Goal: Task Accomplishment & Management: Use online tool/utility

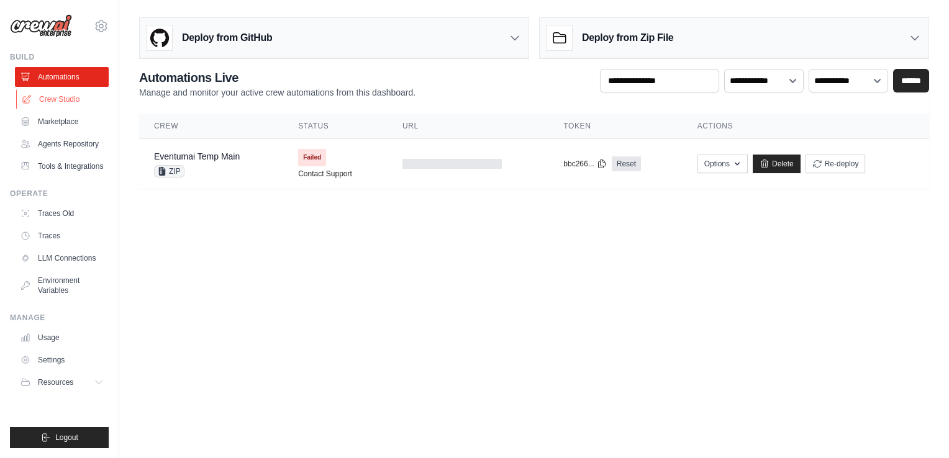
click at [75, 101] on link "Crew Studio" at bounding box center [63, 99] width 94 height 20
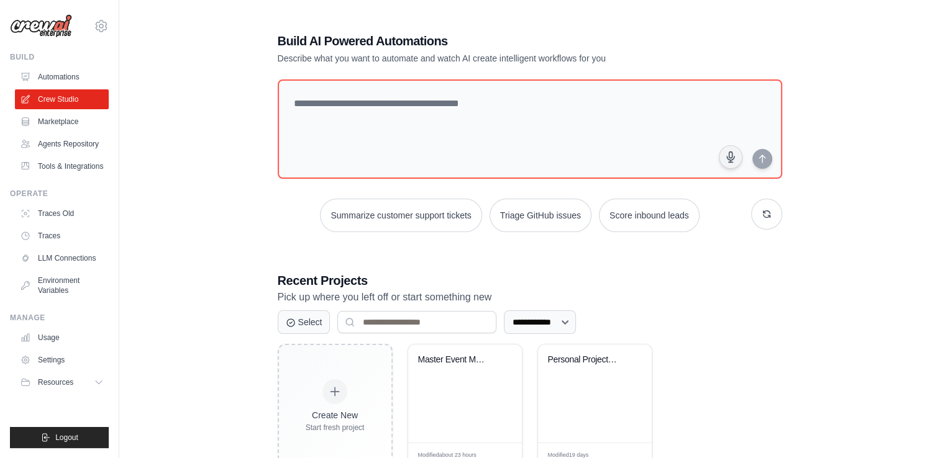
scroll to position [41, 0]
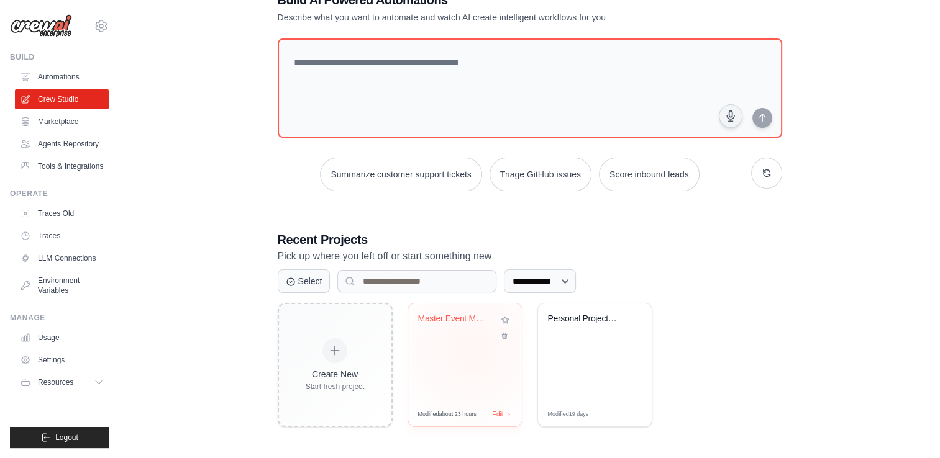
click at [469, 350] on div "Master Event Management Workflow - ..." at bounding box center [465, 353] width 114 height 98
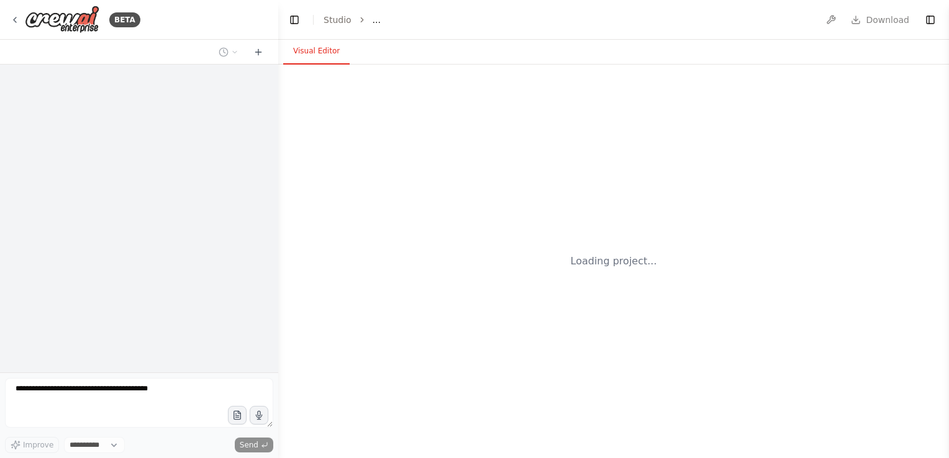
select select "****"
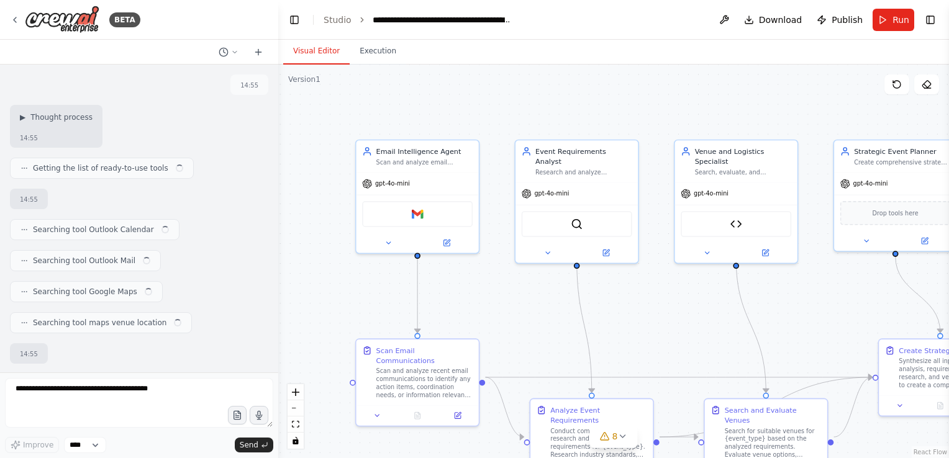
drag, startPoint x: 538, startPoint y: 329, endPoint x: 507, endPoint y: 270, distance: 66.4
click at [473, 255] on div ".deletable-edge-delete-btn { width: 20px; height: 20px; border: 0px solid #ffff…" at bounding box center [613, 262] width 671 height 394
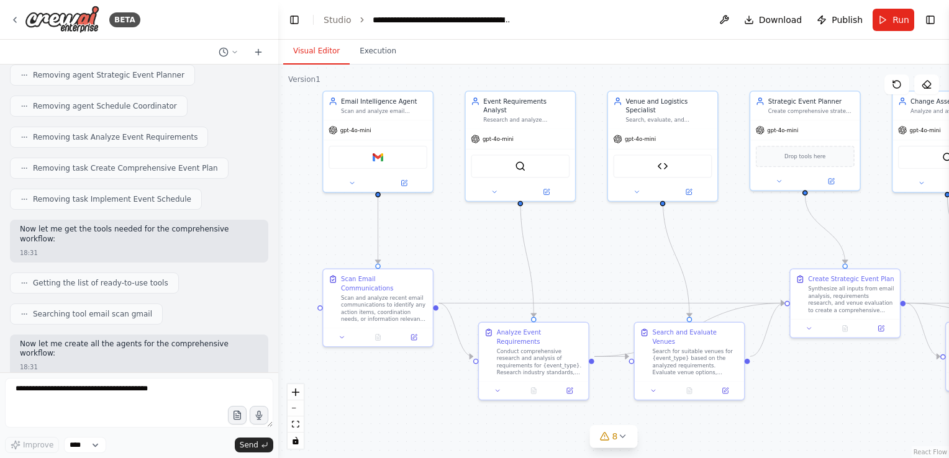
scroll to position [24555, 0]
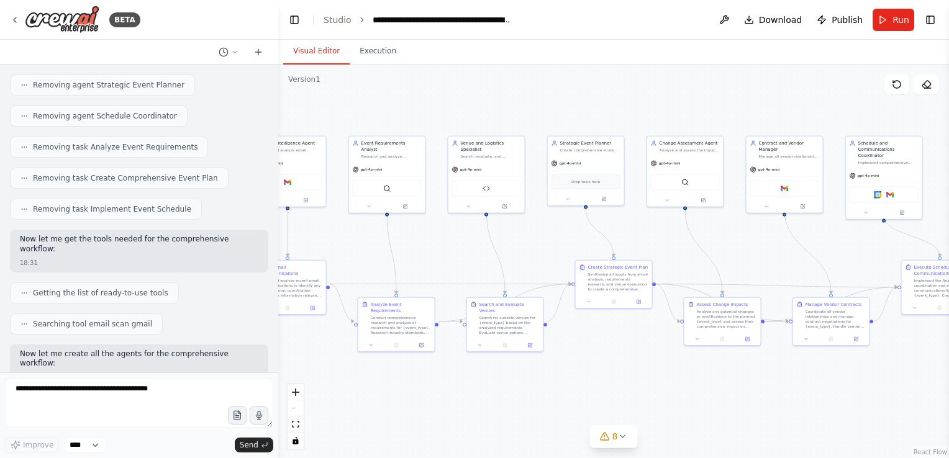
drag, startPoint x: 651, startPoint y: 261, endPoint x: 494, endPoint y: 242, distance: 157.6
click at [494, 242] on div ".deletable-edge-delete-btn { width: 20px; height: 20px; border: 0px solid #ffff…" at bounding box center [613, 262] width 671 height 394
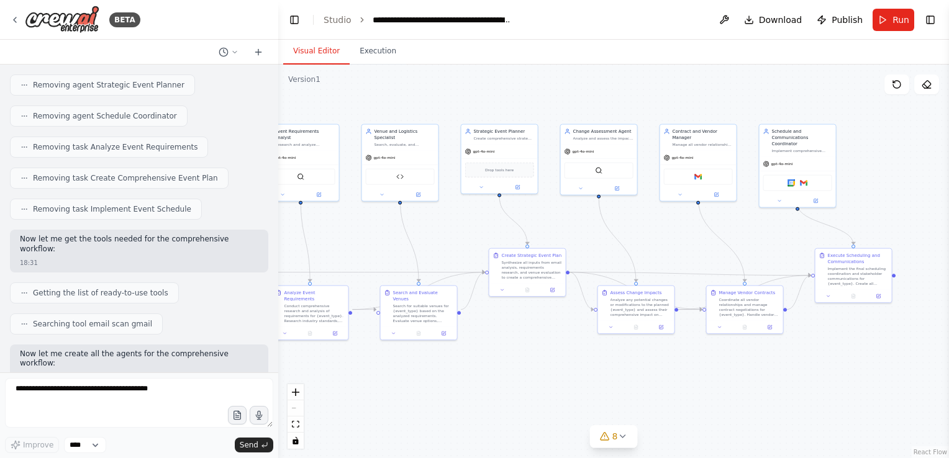
drag, startPoint x: 622, startPoint y: 240, endPoint x: 537, endPoint y: 230, distance: 85.7
click at [537, 230] on div ".deletable-edge-delete-btn { width: 20px; height: 20px; border: 0px solid #ffff…" at bounding box center [613, 262] width 671 height 394
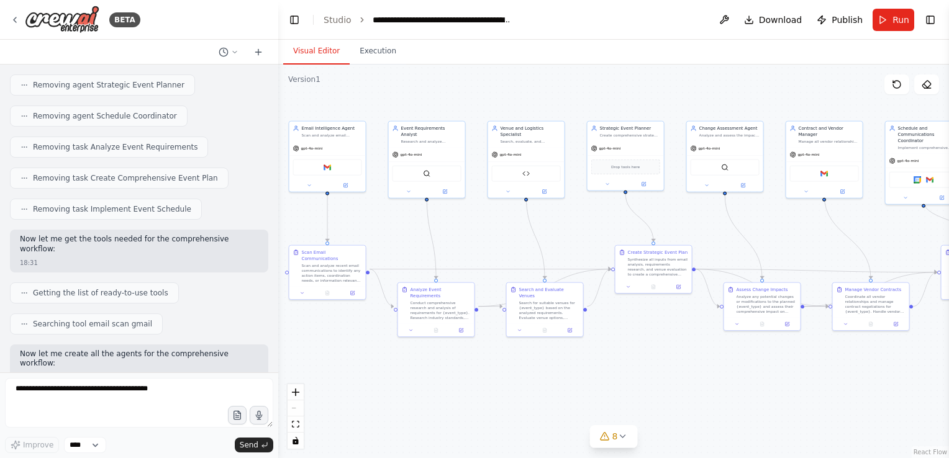
drag, startPoint x: 541, startPoint y: 225, endPoint x: 669, endPoint y: 223, distance: 128.0
click at [669, 223] on div ".deletable-edge-delete-btn { width: 20px; height: 20px; border: 0px solid #ffff…" at bounding box center [613, 262] width 671 height 394
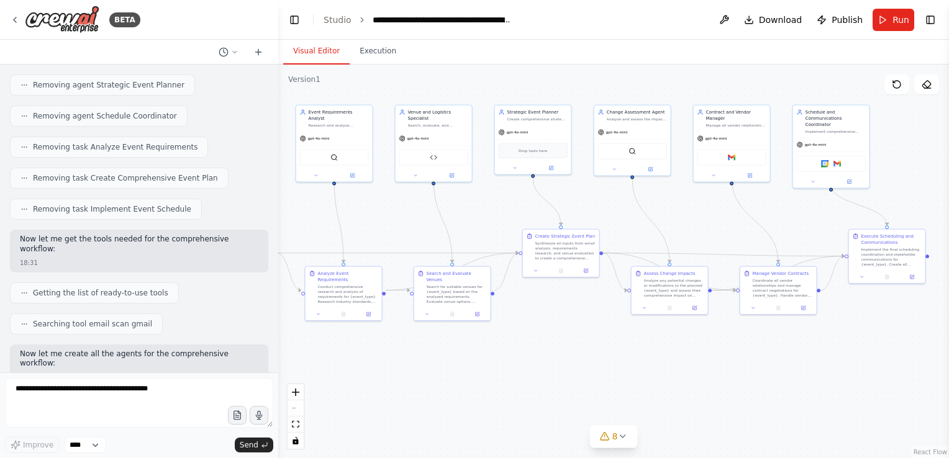
drag, startPoint x: 705, startPoint y: 230, endPoint x: 609, endPoint y: 212, distance: 97.9
click at [609, 212] on div ".deletable-edge-delete-btn { width: 20px; height: 20px; border: 0px solid #ffff…" at bounding box center [613, 262] width 671 height 394
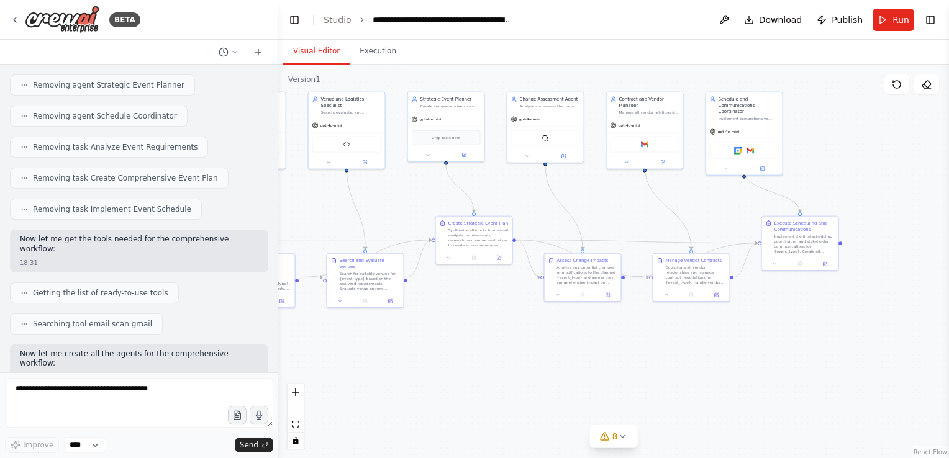
drag, startPoint x: 696, startPoint y: 213, endPoint x: 612, endPoint y: 200, distance: 85.5
click at [612, 200] on div ".deletable-edge-delete-btn { width: 20px; height: 20px; border: 0px solid #ffff…" at bounding box center [613, 262] width 671 height 394
drag, startPoint x: 468, startPoint y: 192, endPoint x: 482, endPoint y: 191, distance: 14.3
click at [482, 191] on div ".deletable-edge-delete-btn { width: 20px; height: 20px; border: 0px solid #ffff…" at bounding box center [613, 262] width 671 height 394
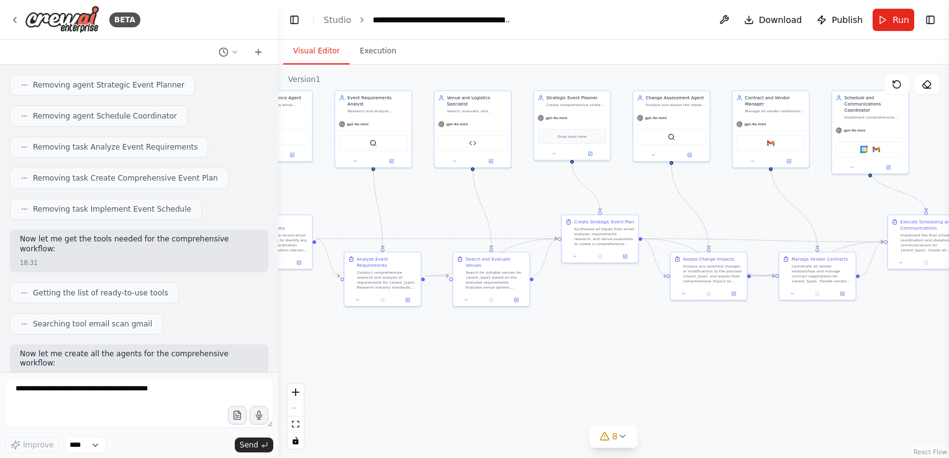
drag, startPoint x: 515, startPoint y: 197, endPoint x: 643, endPoint y: 197, distance: 127.9
click at [643, 197] on div ".deletable-edge-delete-btn { width: 20px; height: 20px; border: 0px solid #ffff…" at bounding box center [613, 262] width 671 height 394
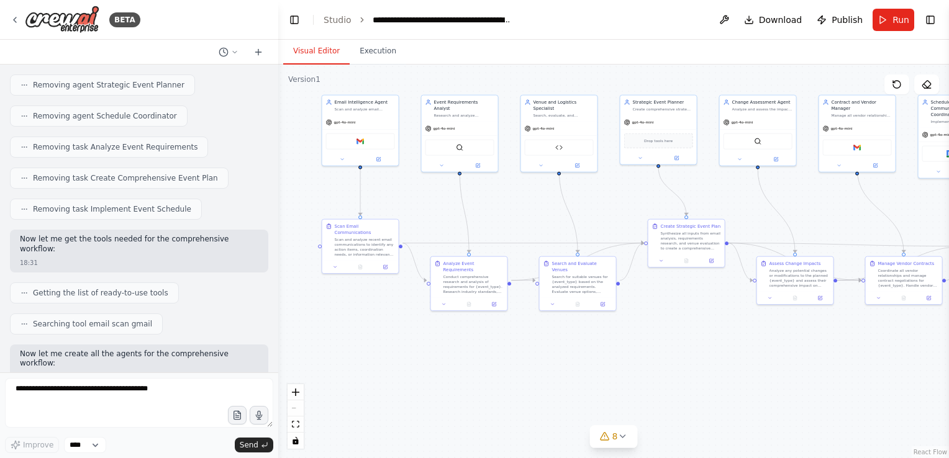
drag, startPoint x: 433, startPoint y: 196, endPoint x: 523, endPoint y: 201, distance: 90.2
click at [523, 201] on div ".deletable-edge-delete-btn { width: 20px; height: 20px; border: 0px solid #ffff…" at bounding box center [613, 262] width 671 height 394
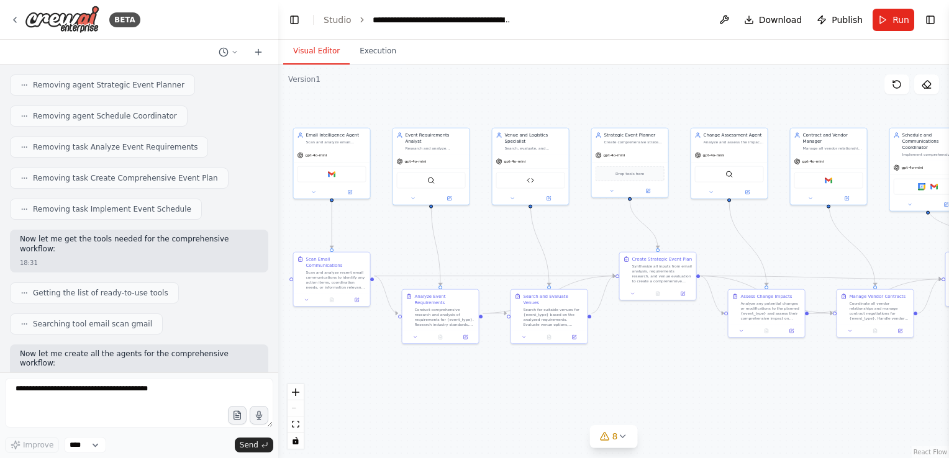
drag, startPoint x: 523, startPoint y: 201, endPoint x: 489, endPoint y: 232, distance: 45.7
click at [489, 232] on div ".deletable-edge-delete-btn { width: 20px; height: 20px; border: 0px solid #ffff…" at bounding box center [613, 262] width 671 height 394
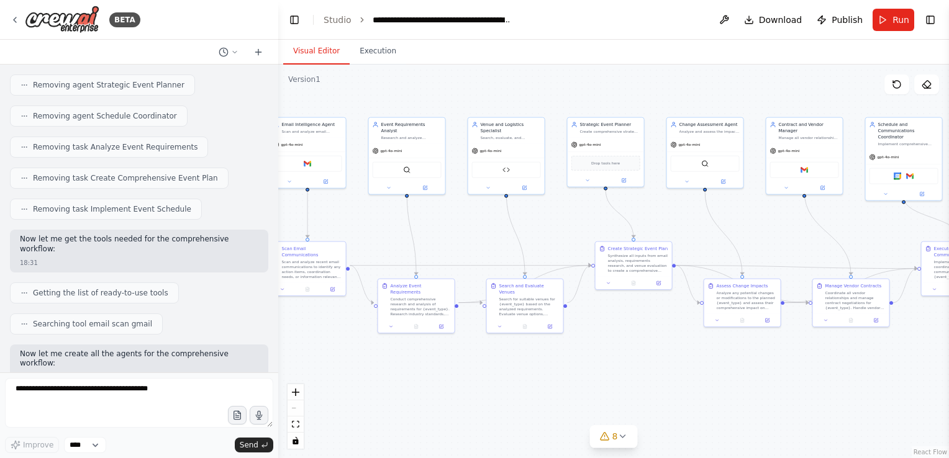
drag, startPoint x: 502, startPoint y: 241, endPoint x: 478, endPoint y: 231, distance: 26.8
click at [478, 231] on div ".deletable-edge-delete-btn { width: 20px; height: 20px; border: 0px solid #ffff…" at bounding box center [613, 262] width 671 height 394
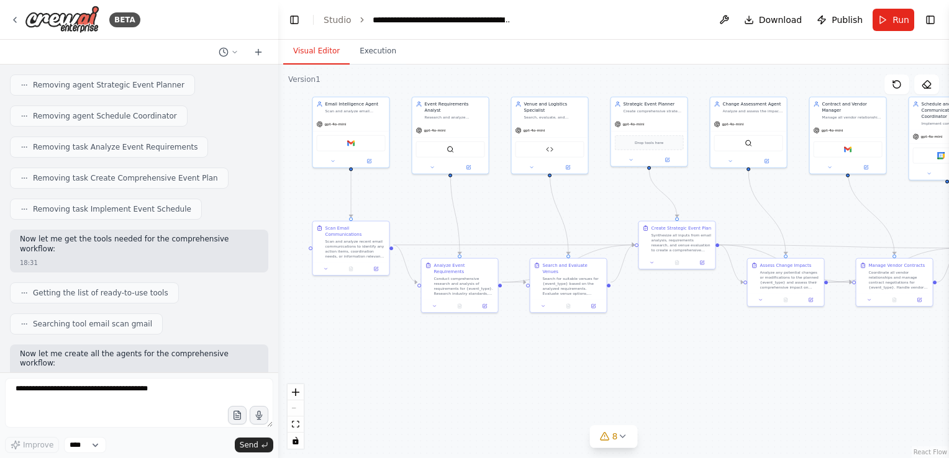
drag, startPoint x: 542, startPoint y: 225, endPoint x: 586, endPoint y: 205, distance: 48.4
click at [586, 205] on div ".deletable-edge-delete-btn { width: 20px; height: 20px; border: 0px solid #ffff…" at bounding box center [613, 262] width 671 height 394
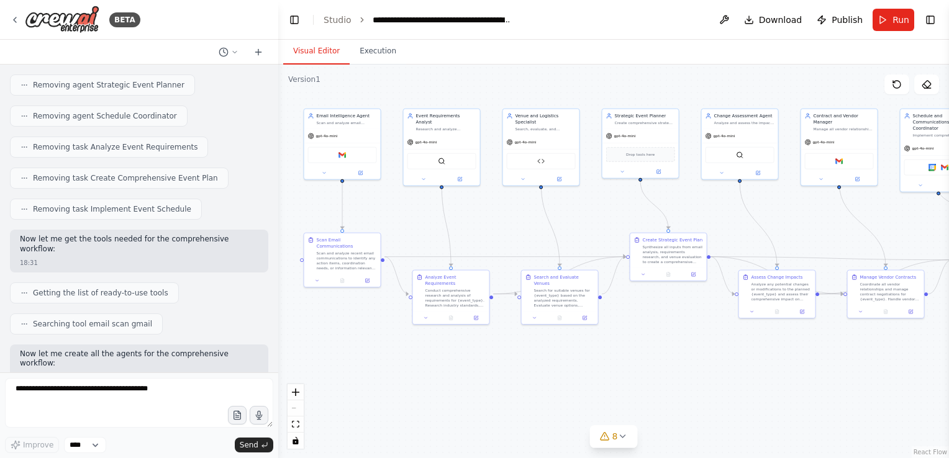
drag, startPoint x: 586, startPoint y: 206, endPoint x: 578, endPoint y: 217, distance: 14.2
click at [578, 217] on div ".deletable-edge-delete-btn { width: 20px; height: 20px; border: 0px solid #ffff…" at bounding box center [613, 262] width 671 height 394
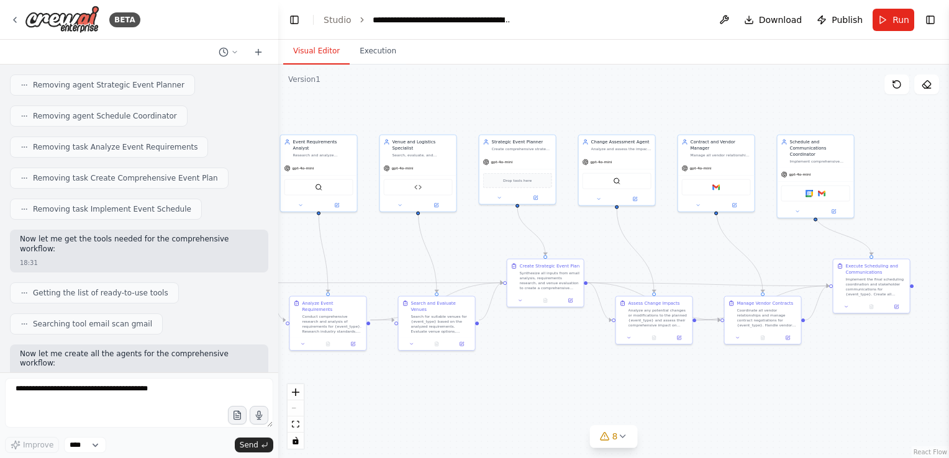
drag, startPoint x: 630, startPoint y: 83, endPoint x: 463, endPoint y: 111, distance: 169.3
click at [463, 111] on div ".deletable-edge-delete-btn { width: 20px; height: 20px; border: 0px solid #ffff…" at bounding box center [613, 262] width 671 height 394
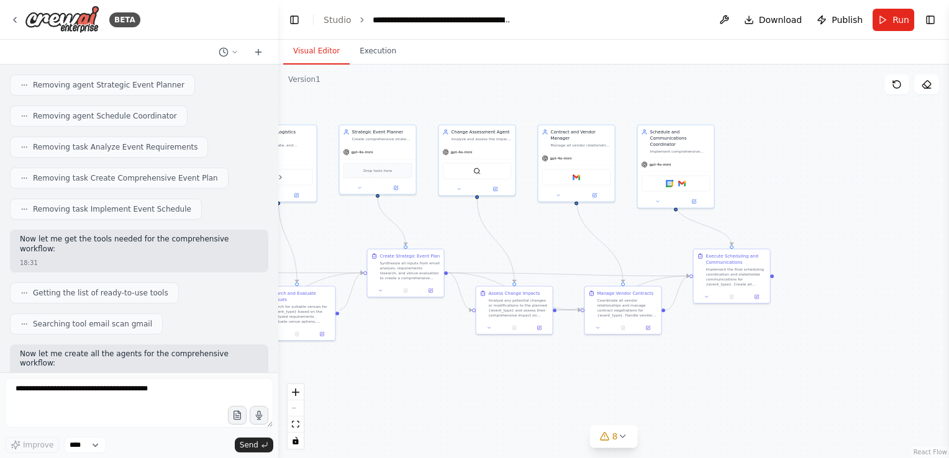
drag, startPoint x: 665, startPoint y: 114, endPoint x: 569, endPoint y: 103, distance: 96.9
click at [569, 103] on div ".deletable-edge-delete-btn { width: 20px; height: 20px; border: 0px solid #ffff…" at bounding box center [613, 262] width 671 height 394
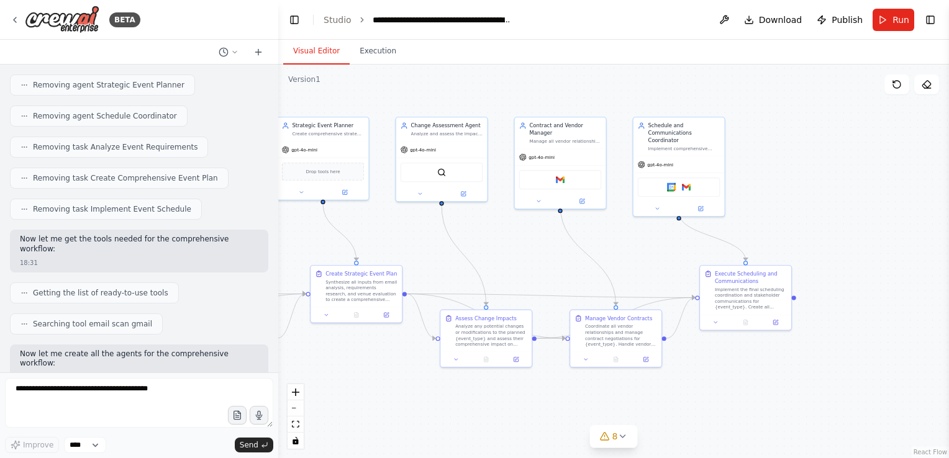
click at [840, 124] on div ".deletable-edge-delete-btn { width: 20px; height: 20px; border: 0px solid #ffff…" at bounding box center [613, 262] width 671 height 394
click at [868, 155] on div ".deletable-edge-delete-btn { width: 20px; height: 20px; border: 0px solid #ffff…" at bounding box center [613, 262] width 671 height 394
click at [733, 20] on button at bounding box center [724, 20] width 20 height 22
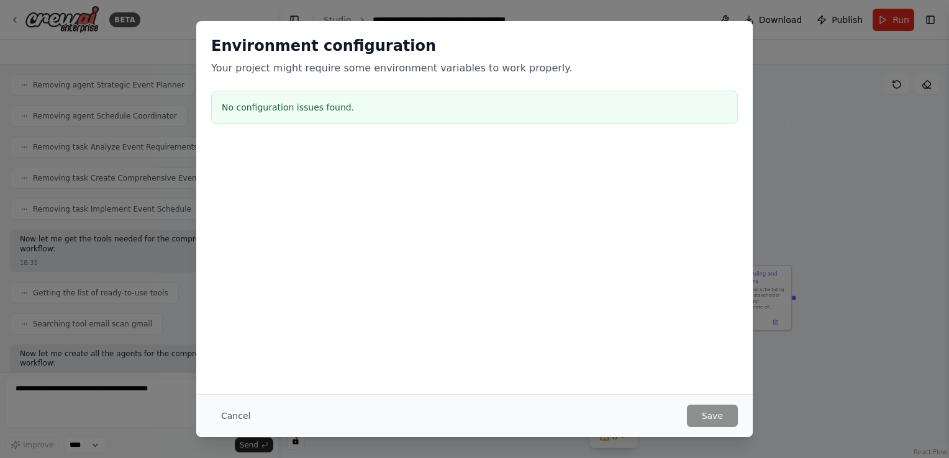
click at [783, 201] on div "Environment configuration Your project might require some environment variables…" at bounding box center [474, 229] width 949 height 458
click at [246, 409] on button "Cancel" at bounding box center [235, 416] width 49 height 22
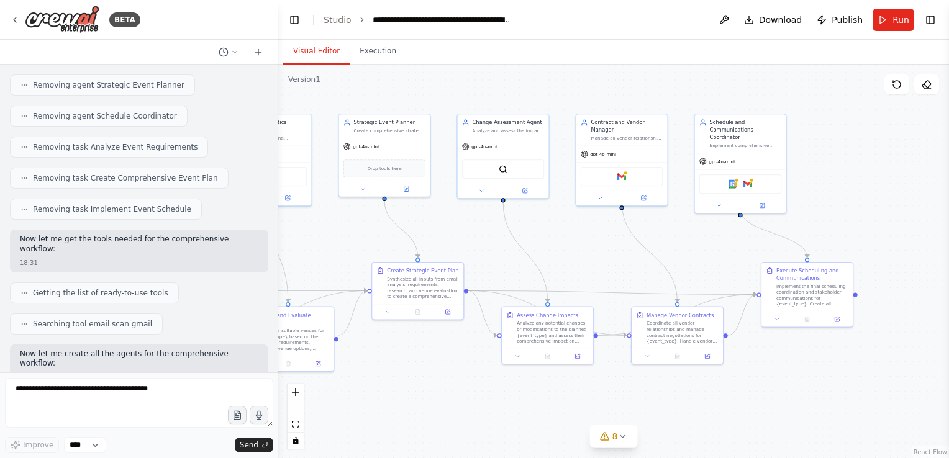
drag, startPoint x: 427, startPoint y: 243, endPoint x: 488, endPoint y: 237, distance: 61.7
click at [488, 237] on div ".deletable-edge-delete-btn { width: 20px; height: 20px; border: 0px solid #ffff…" at bounding box center [613, 262] width 671 height 394
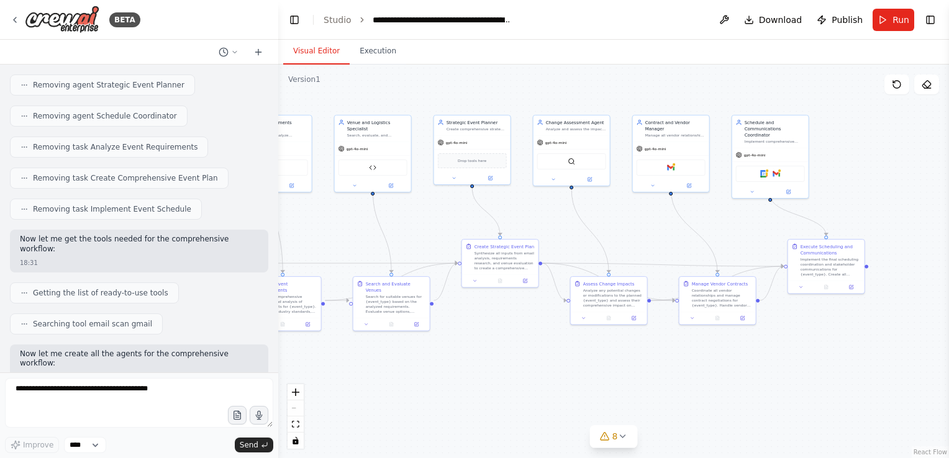
drag, startPoint x: 488, startPoint y: 237, endPoint x: 559, endPoint y: 220, distance: 72.9
click at [559, 220] on div ".deletable-edge-delete-btn { width: 20px; height: 20px; border: 0px solid #ffff…" at bounding box center [613, 262] width 671 height 394
click at [594, 79] on div ".deletable-edge-delete-btn { width: 20px; height: 20px; border: 0px solid #ffff…" at bounding box center [613, 262] width 671 height 394
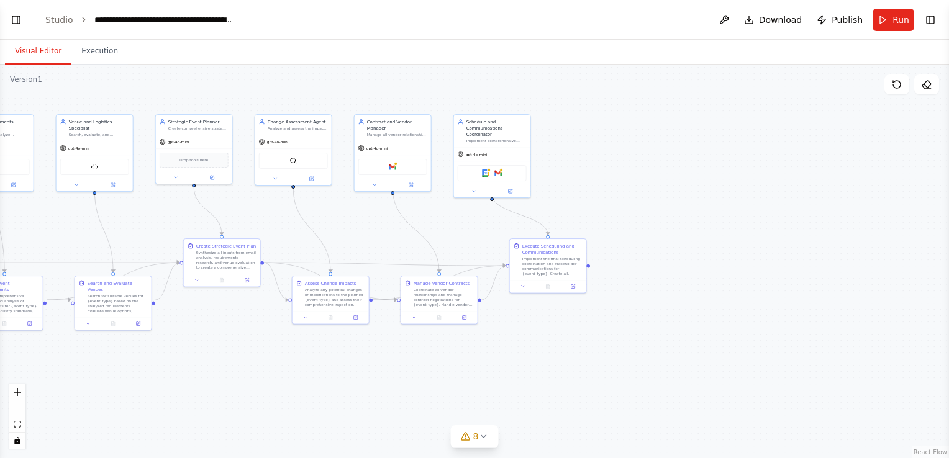
select select "****"
